Goal: Check status: Check status

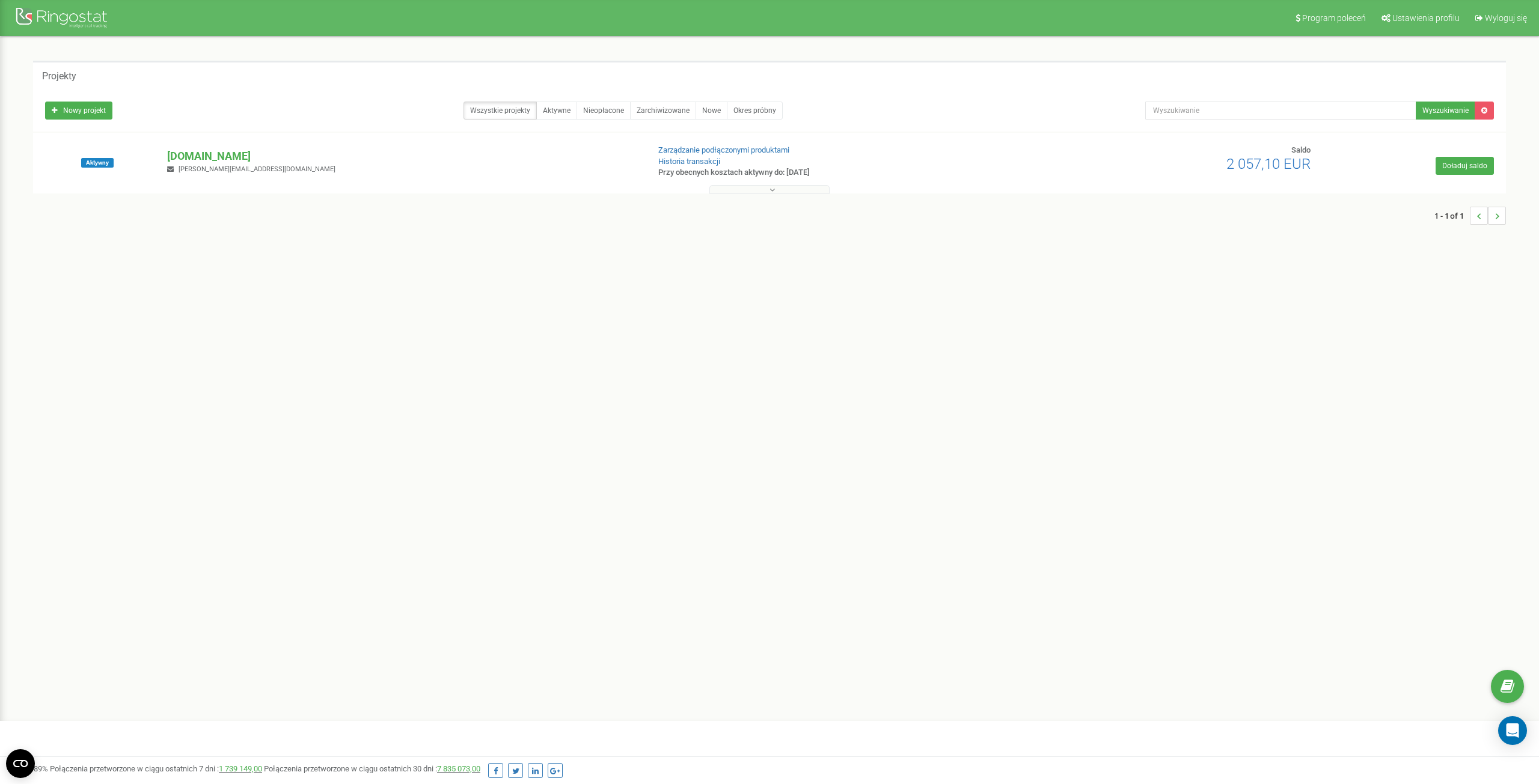
click at [751, 191] on button at bounding box center [769, 190] width 120 height 9
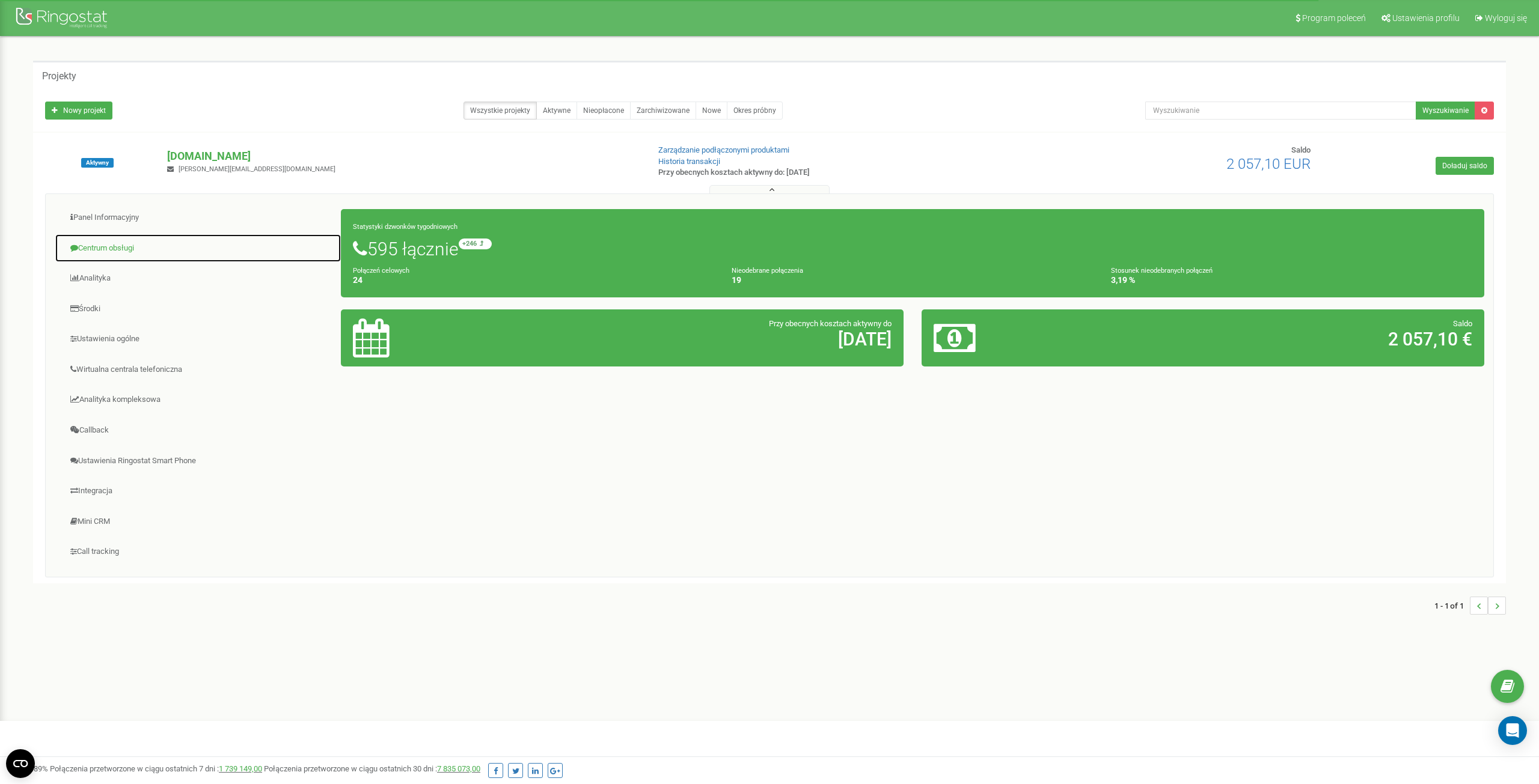
click at [117, 247] on link "Centrum obsługi" at bounding box center [198, 249] width 287 height 30
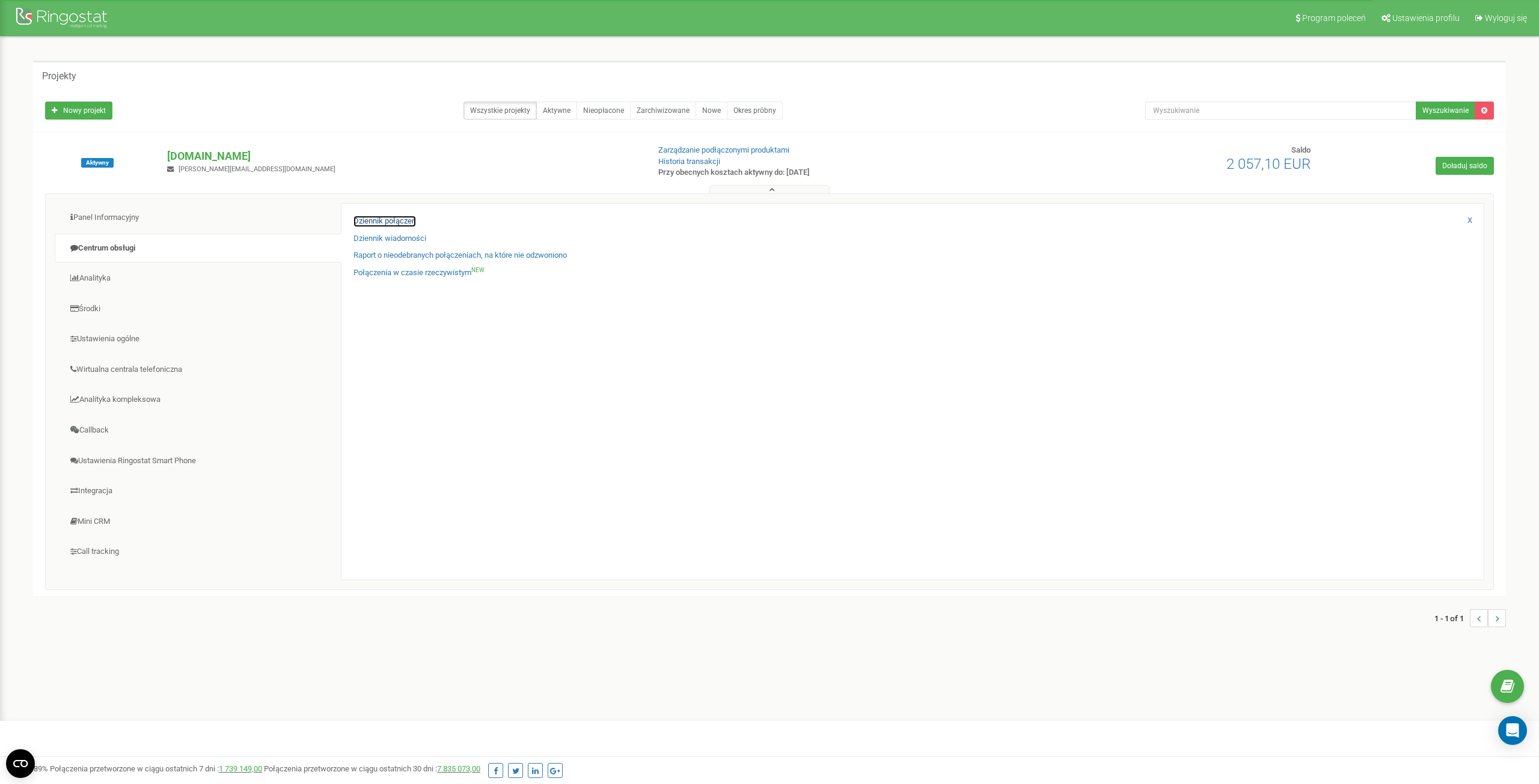
click at [395, 218] on link "Dziennik połączeń" at bounding box center [384, 221] width 62 height 11
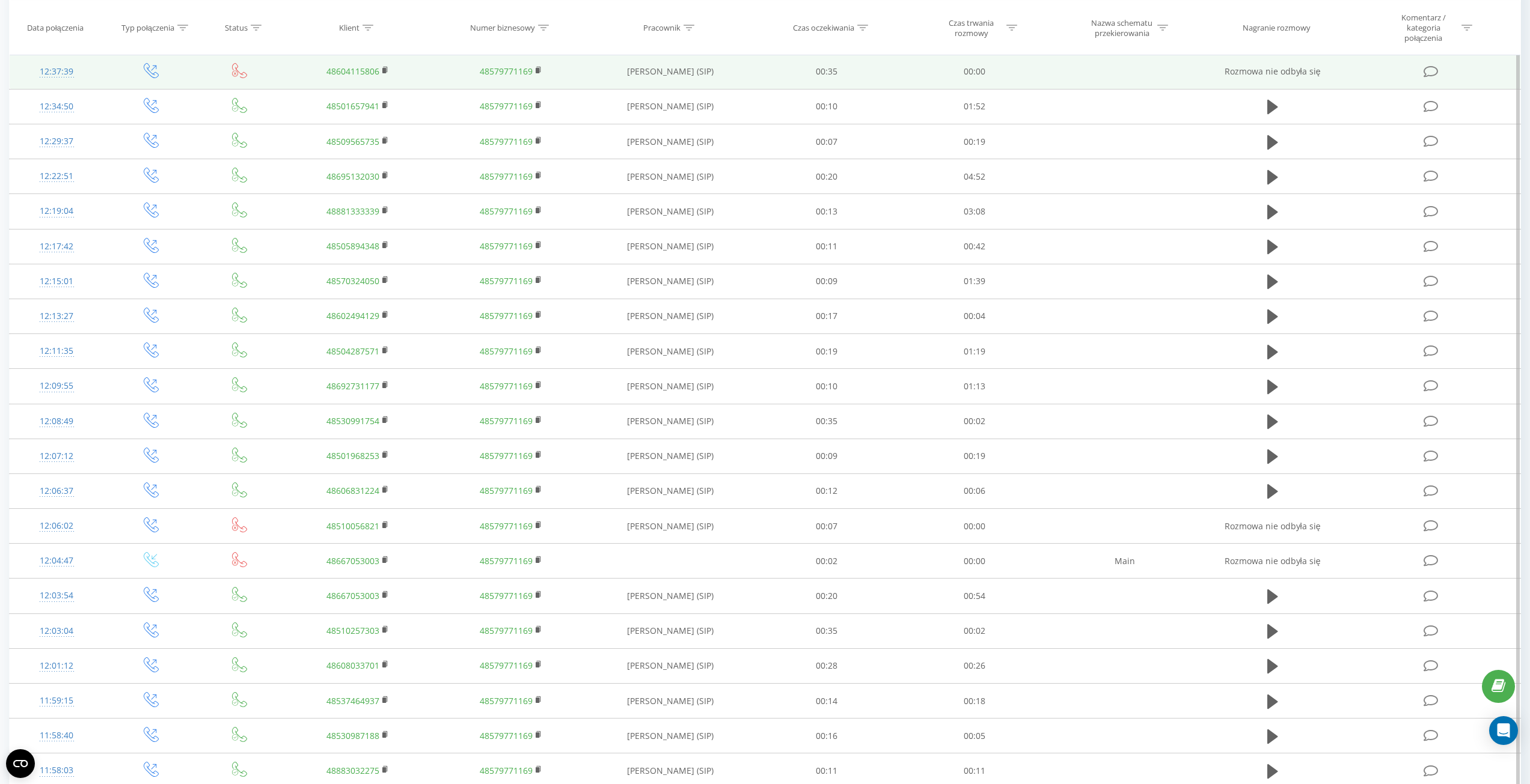
scroll to position [325, 0]
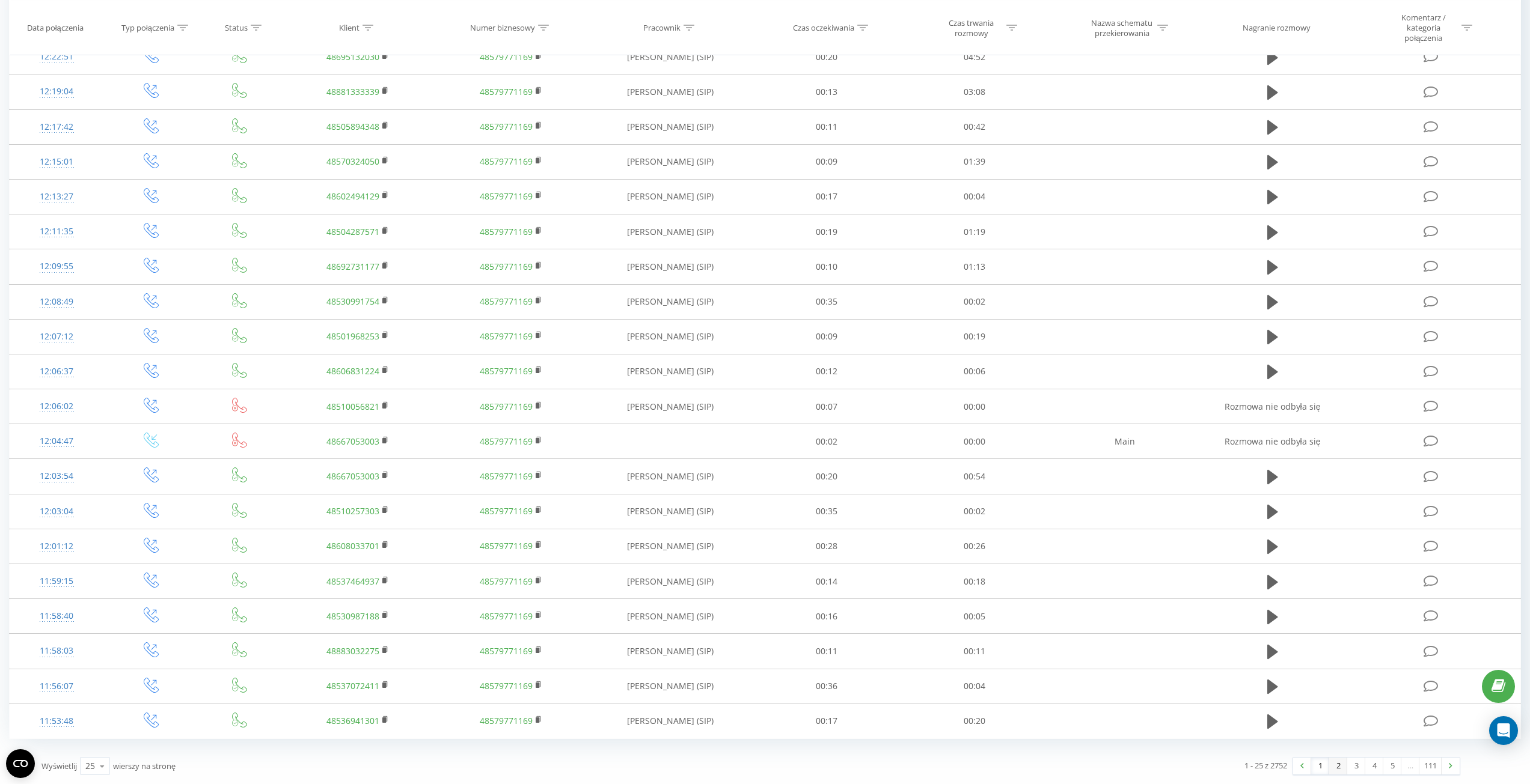
click at [1340, 765] on link "2" at bounding box center [1338, 766] width 18 height 17
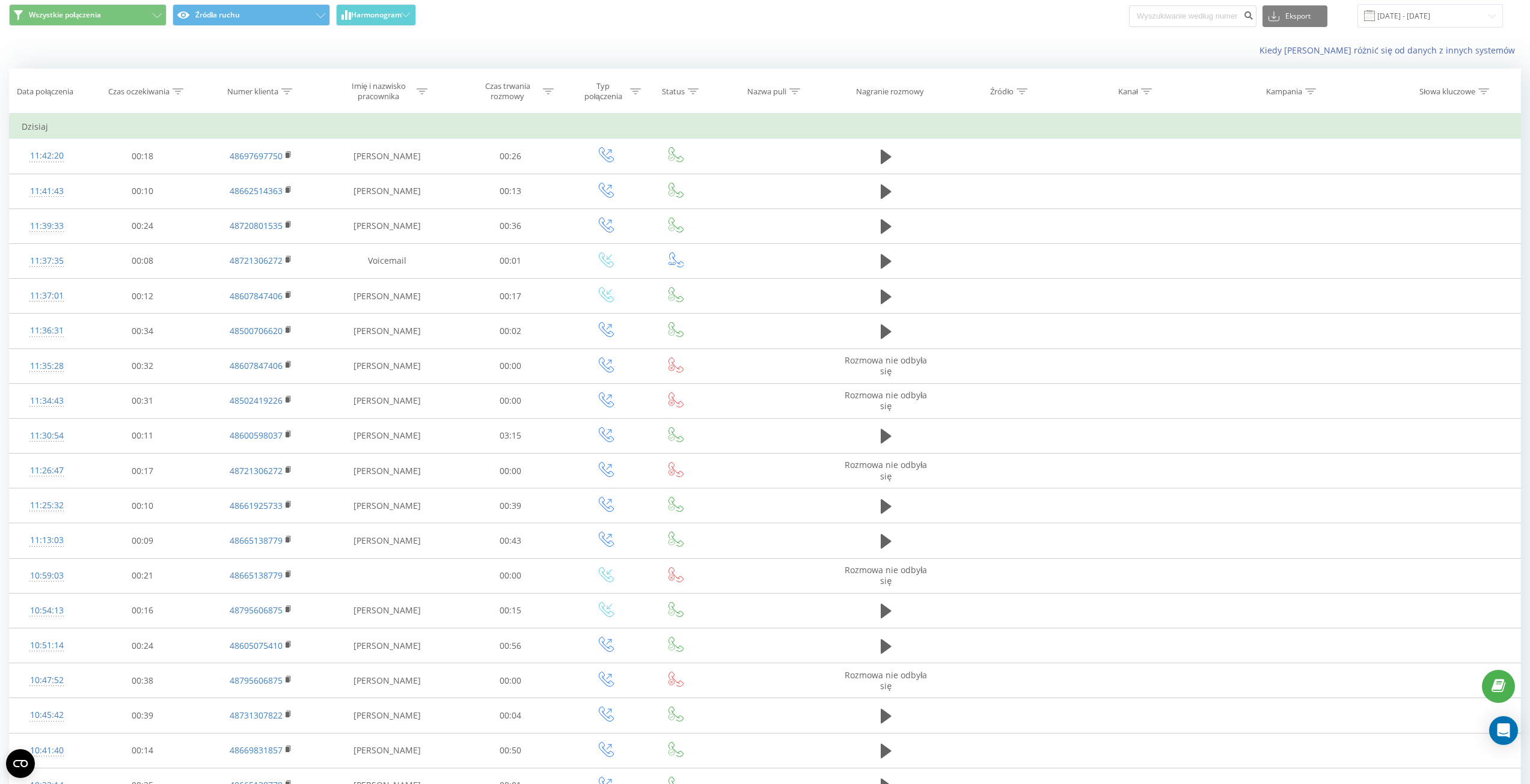
scroll to position [19, 0]
